Goal: Information Seeking & Learning: Learn about a topic

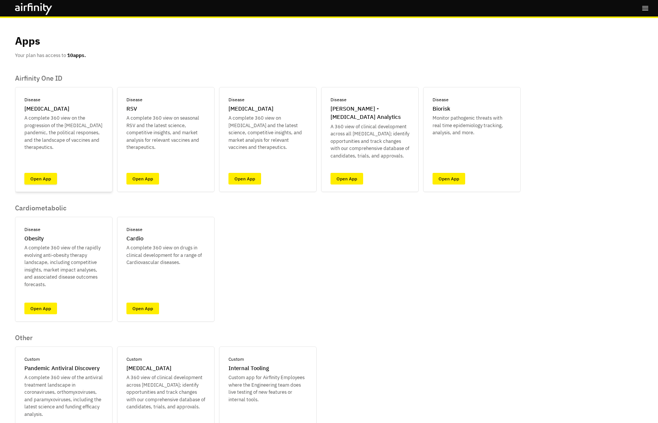
click at [33, 176] on link "Open App" at bounding box center [40, 179] width 33 height 12
